Goal: Task Accomplishment & Management: Use online tool/utility

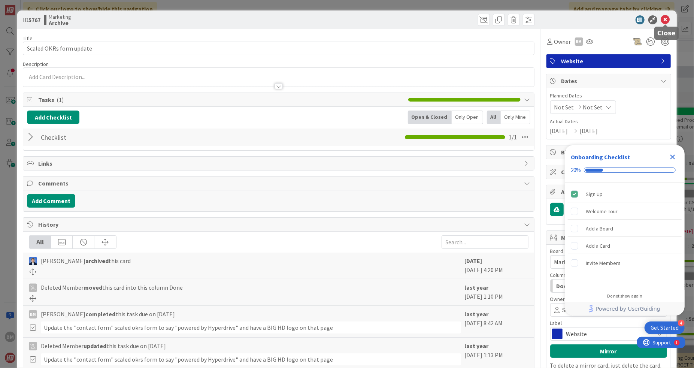
click at [665, 19] on icon at bounding box center [665, 19] width 9 height 9
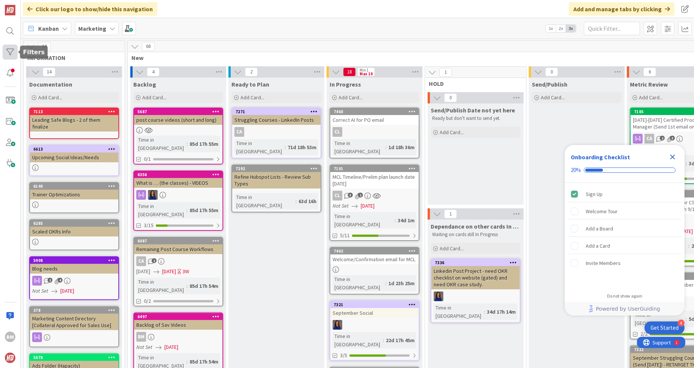
click at [8, 50] on div at bounding box center [10, 52] width 15 height 15
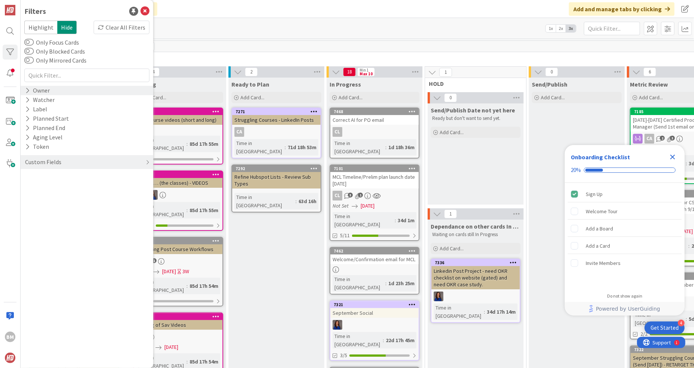
click at [39, 92] on div "Owner" at bounding box center [37, 90] width 26 height 9
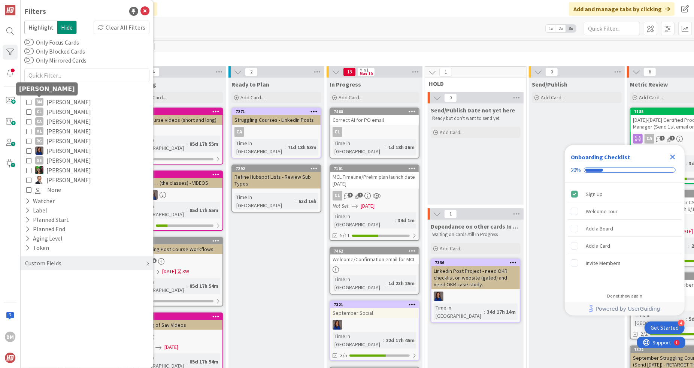
click at [42, 103] on div "BM" at bounding box center [39, 102] width 8 height 8
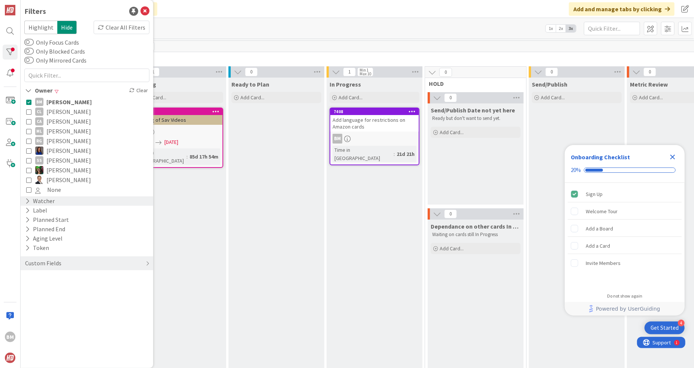
click at [37, 199] on div "Watcher" at bounding box center [39, 200] width 31 height 9
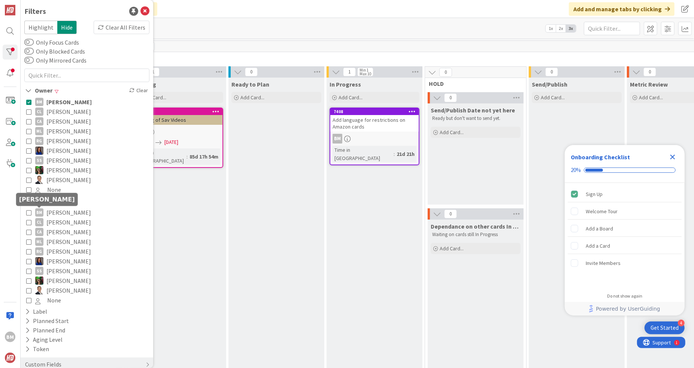
click at [43, 212] on div "BM" at bounding box center [39, 212] width 8 height 8
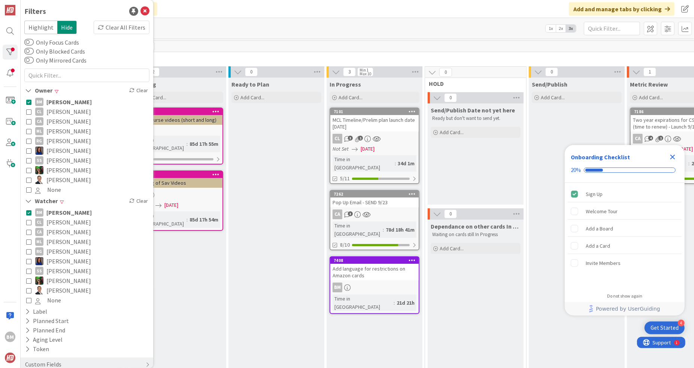
click at [352, 42] on div "11" at bounding box center [476, 46] width 696 height 11
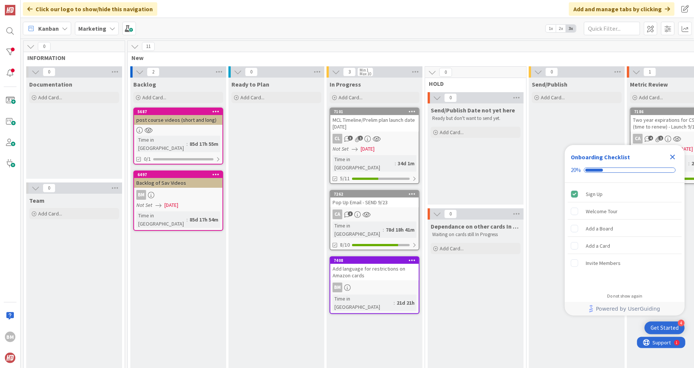
click at [381, 264] on div "Add language for restrictions on Amazon cards" at bounding box center [374, 272] width 88 height 16
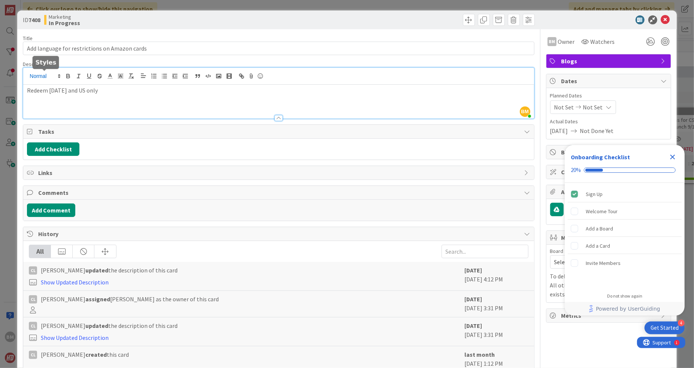
drag, startPoint x: 120, startPoint y: 76, endPoint x: 53, endPoint y: 76, distance: 66.7
click at [53, 76] on div "BM [PERSON_NAME] just joined Redeem [DATE] and US only" at bounding box center [278, 93] width 511 height 51
click at [75, 89] on p "Redeem [DATE] and US only" at bounding box center [278, 90] width 503 height 9
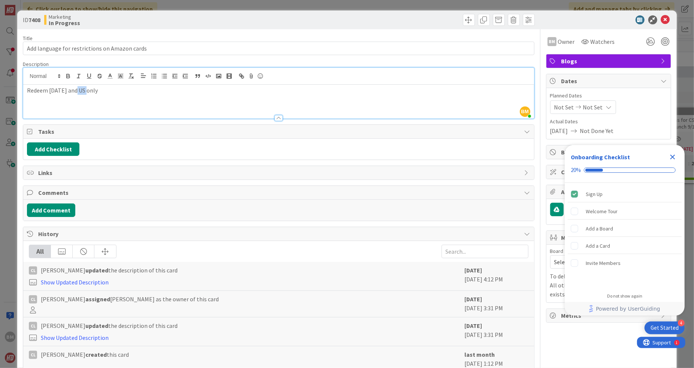
copy p "Redeem [DATE] and US only"
click at [6, 278] on div "ID 7408 Marketing In Progress Title 45 / 128 Add language for restrictions on A…" at bounding box center [347, 184] width 694 height 368
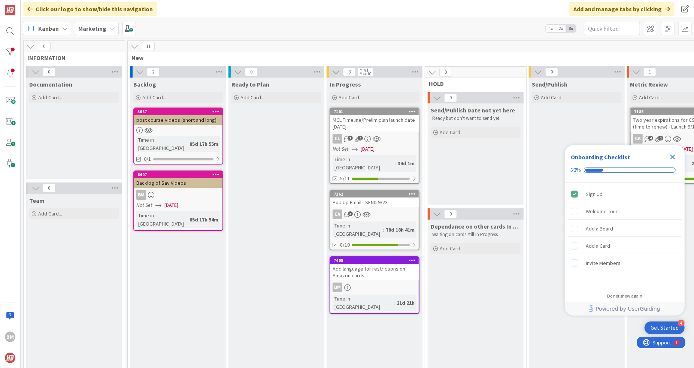
click at [372, 264] on div "Add language for restrictions on Amazon cards" at bounding box center [374, 272] width 88 height 16
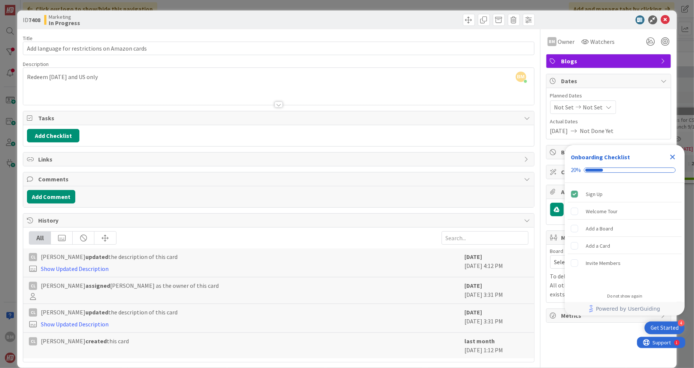
scroll to position [6, 0]
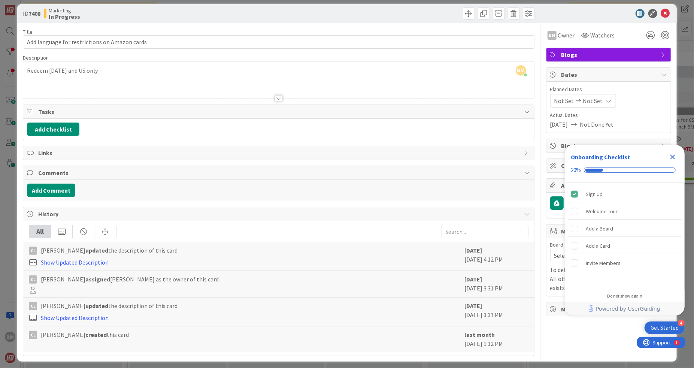
click at [671, 157] on icon "Close Checklist" at bounding box center [672, 156] width 9 height 9
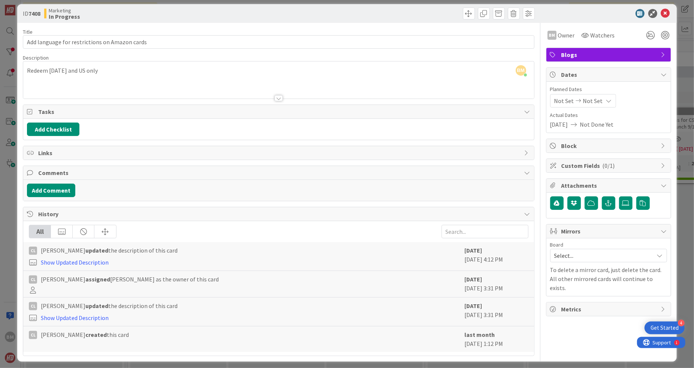
click at [606, 102] on icon at bounding box center [609, 101] width 6 height 6
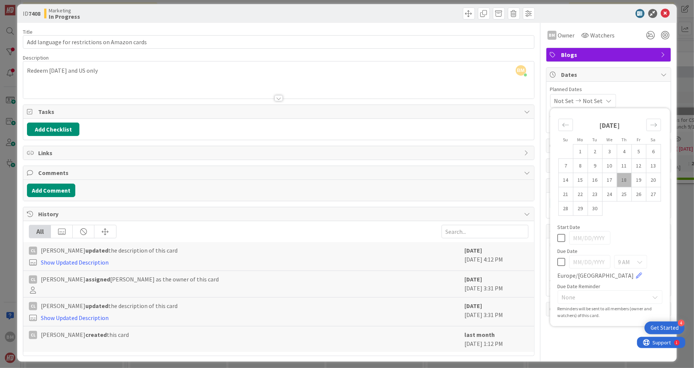
scroll to position [0, 0]
click at [628, 84] on div "Planned Dates Not Set Not Set Su Mo Tu We Th Fr Sa [DATE] 1 2 3 4 5 6 7 8 9 10 …" at bounding box center [609, 107] width 124 height 51
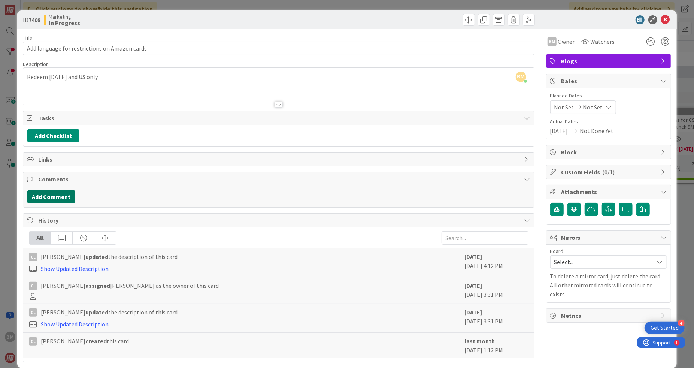
click at [60, 195] on button "Add Comment" at bounding box center [51, 196] width 48 height 13
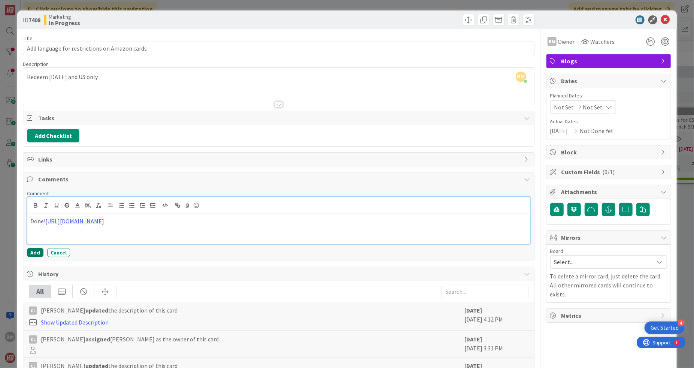
click at [36, 250] on button "Add" at bounding box center [35, 252] width 16 height 9
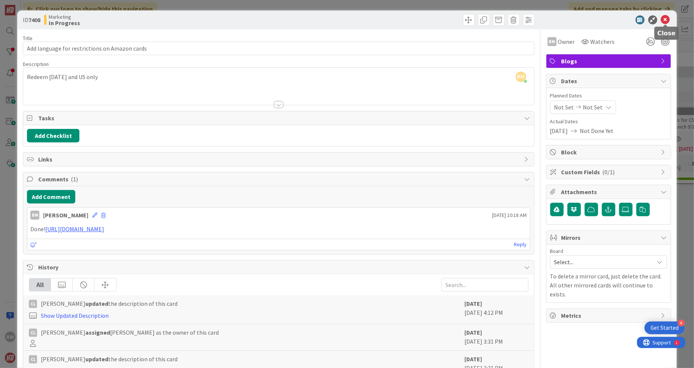
click at [667, 20] on icon at bounding box center [665, 19] width 9 height 9
